Goal: Transaction & Acquisition: Subscribe to service/newsletter

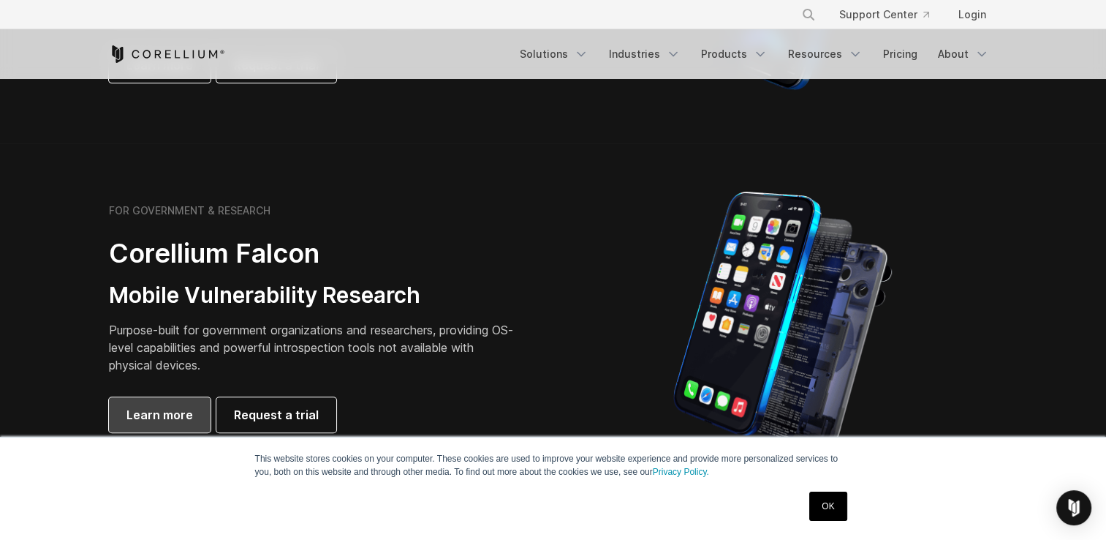
click at [165, 416] on span "Learn more" at bounding box center [160, 415] width 67 height 18
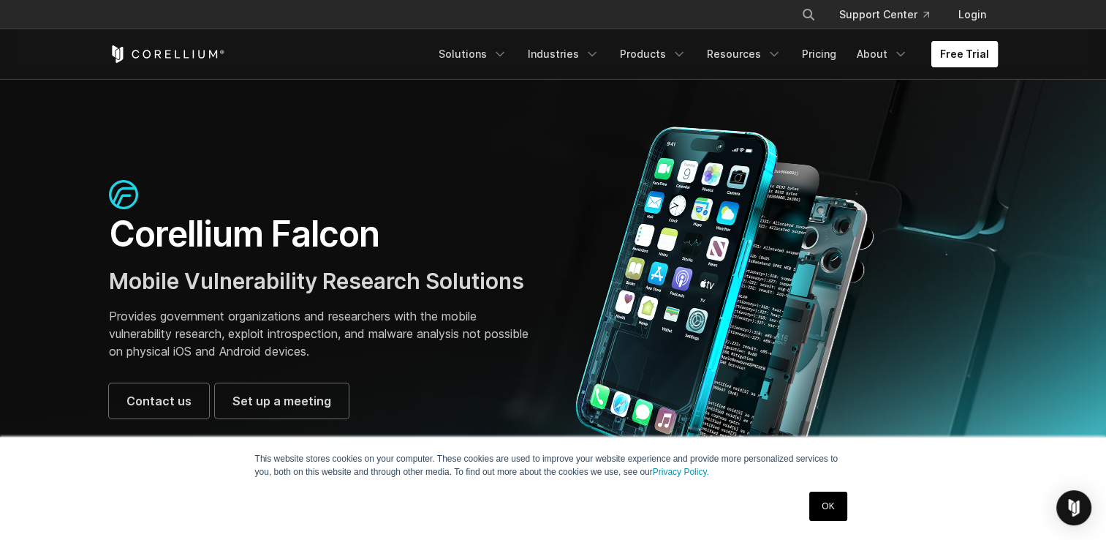
click at [978, 58] on link "Free Trial" at bounding box center [965, 54] width 67 height 26
